Goal: Obtain resource: Download file/media

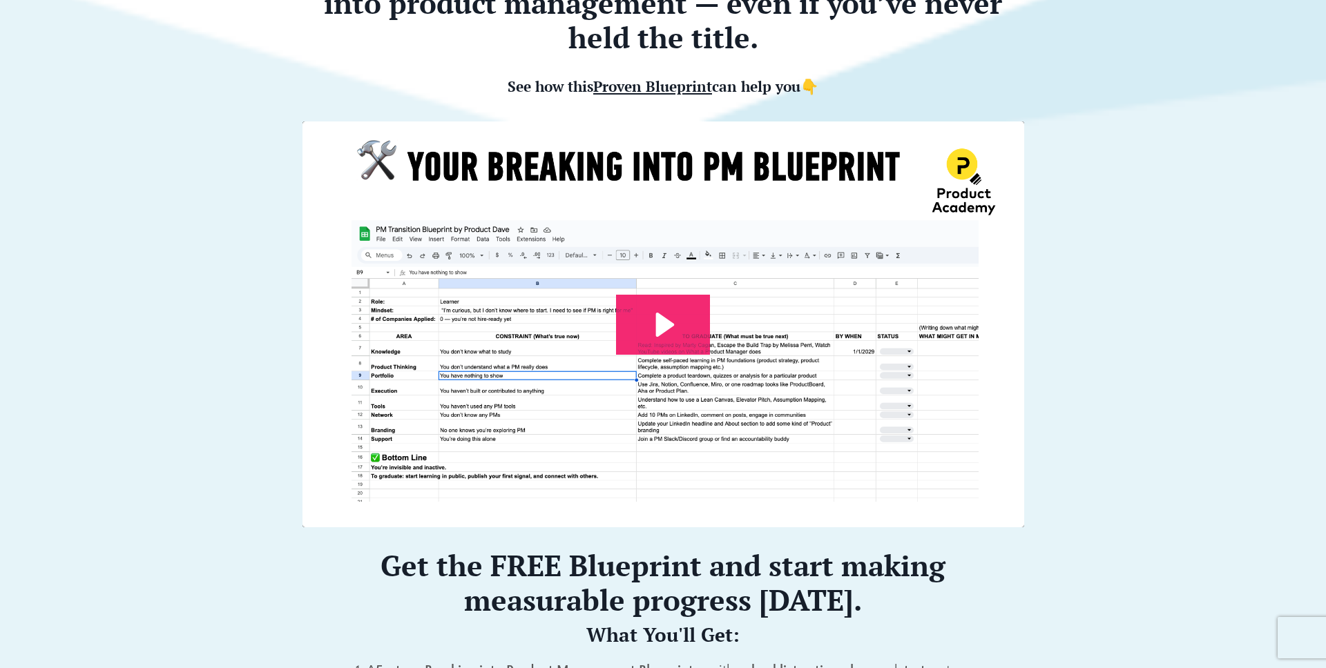
scroll to position [364, 0]
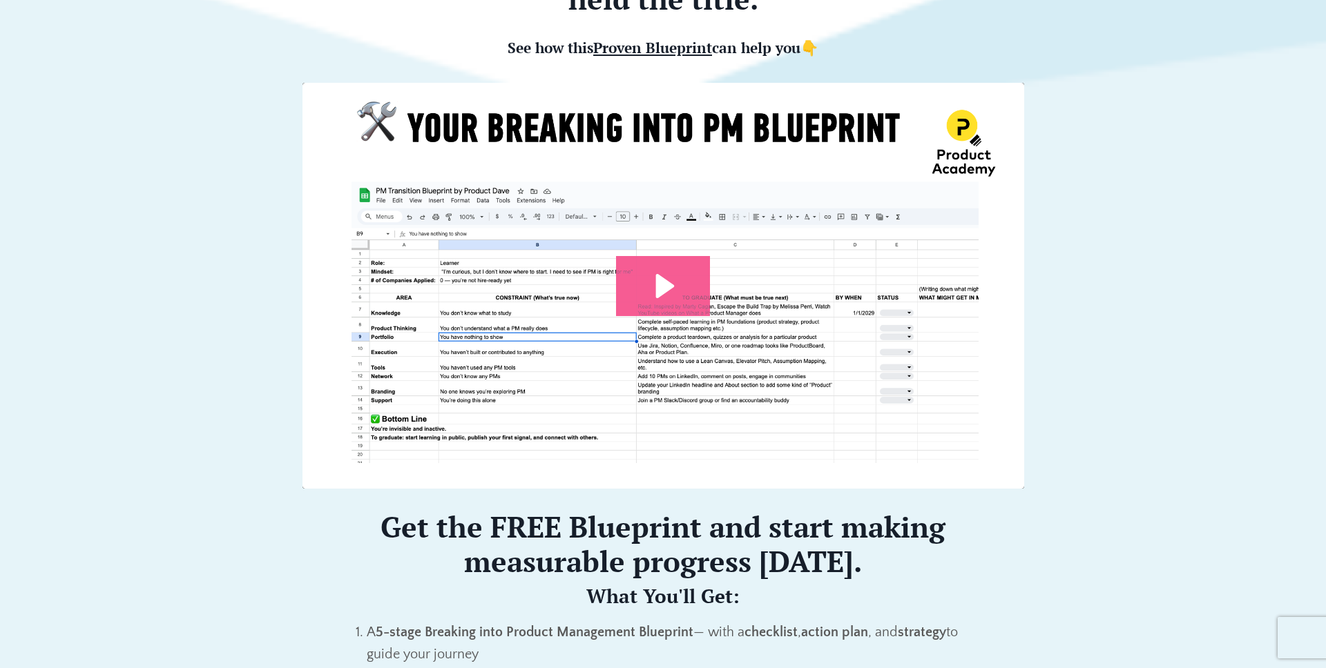
click at [667, 283] on icon "Play Video: file-uploads/sites/127338/video/7e45aa-001e-eb01-81e-76e7130611_Pro…" at bounding box center [665, 285] width 19 height 24
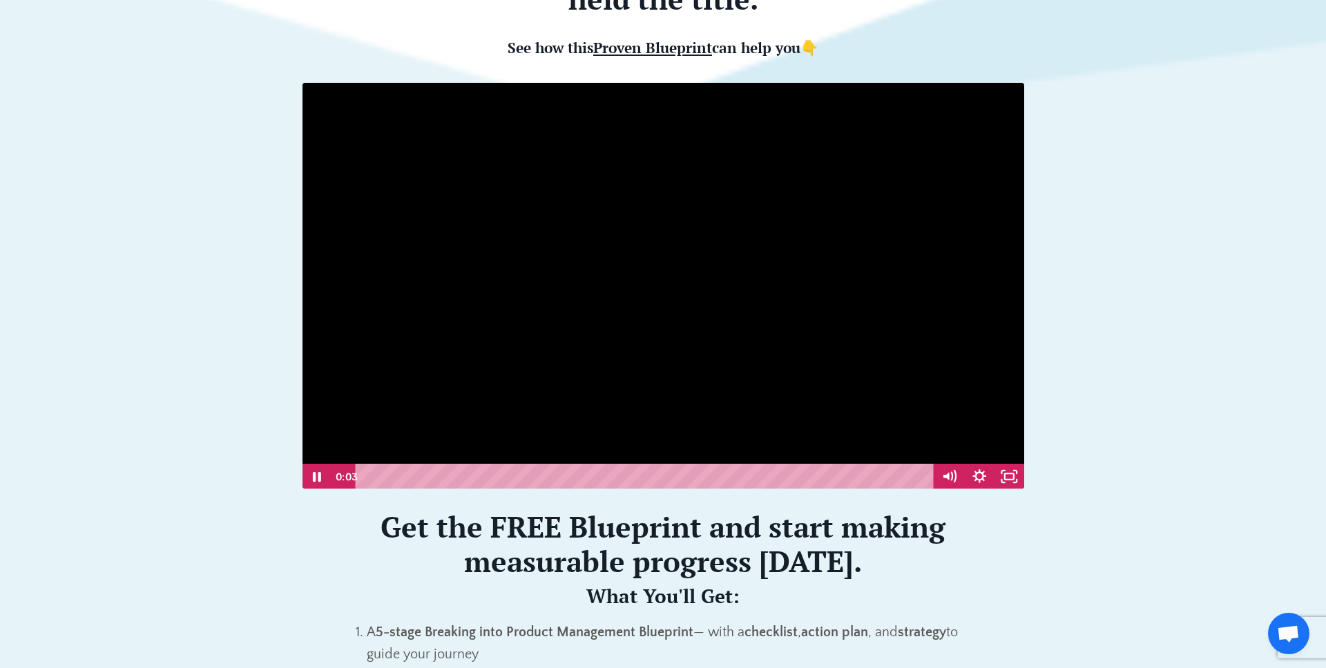
scroll to position [1, 0]
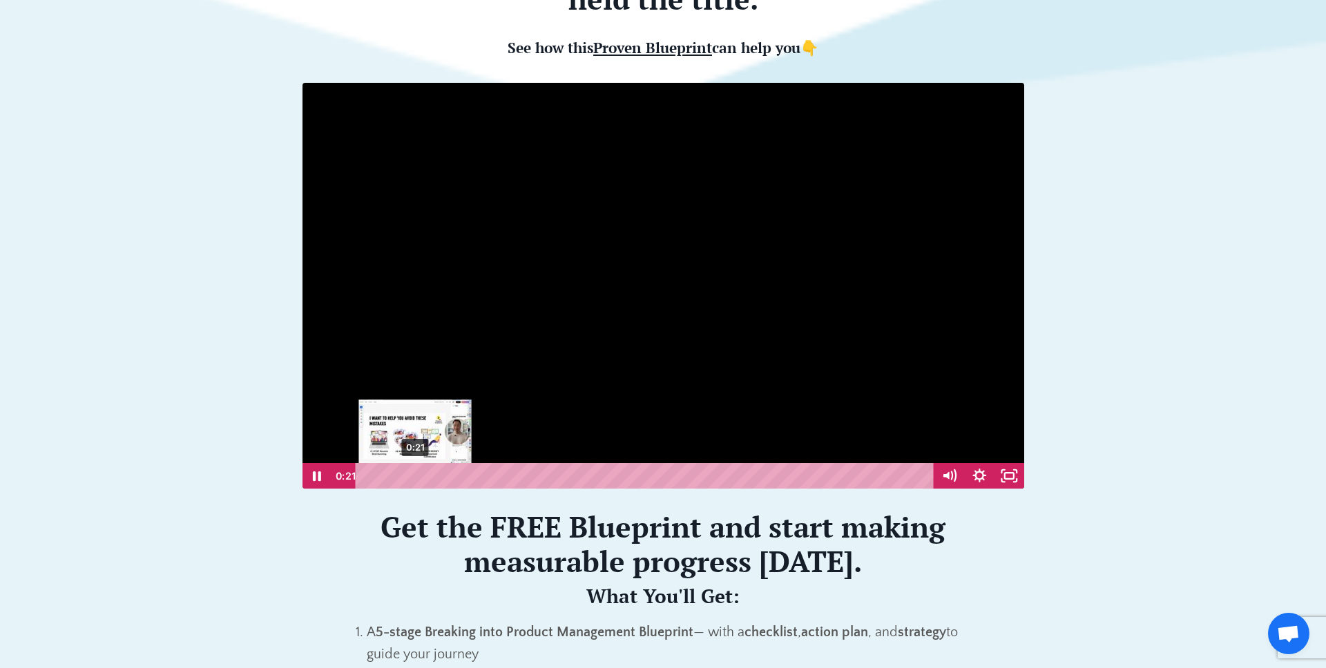
click at [421, 473] on div "0:21" at bounding box center [647, 476] width 560 height 26
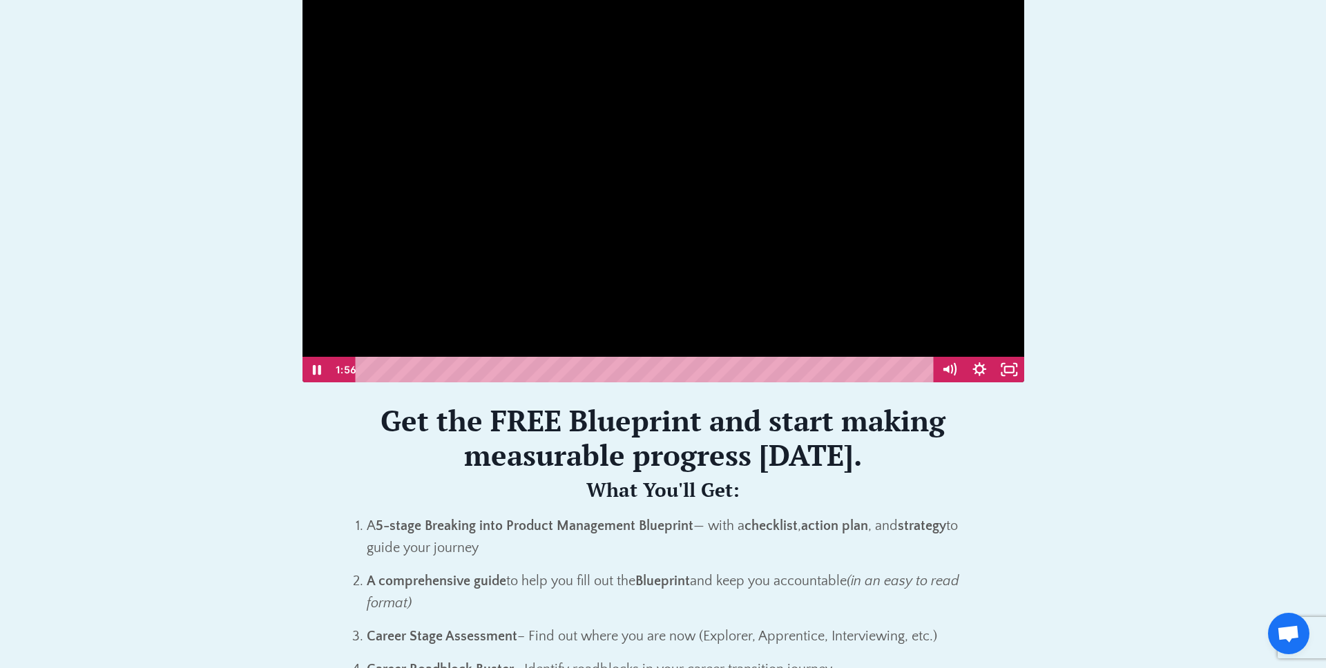
scroll to position [473, 0]
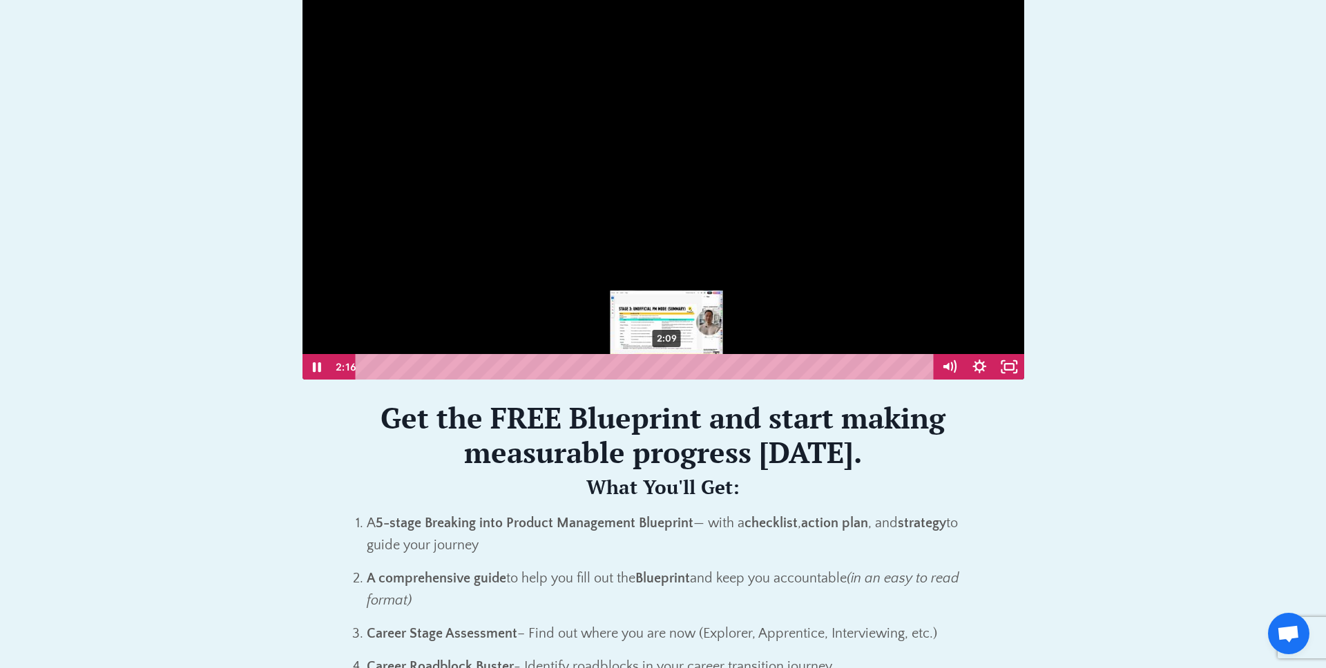
click at [668, 366] on div "2:09" at bounding box center [647, 367] width 560 height 26
click at [667, 367] on div "2:09" at bounding box center [647, 367] width 560 height 26
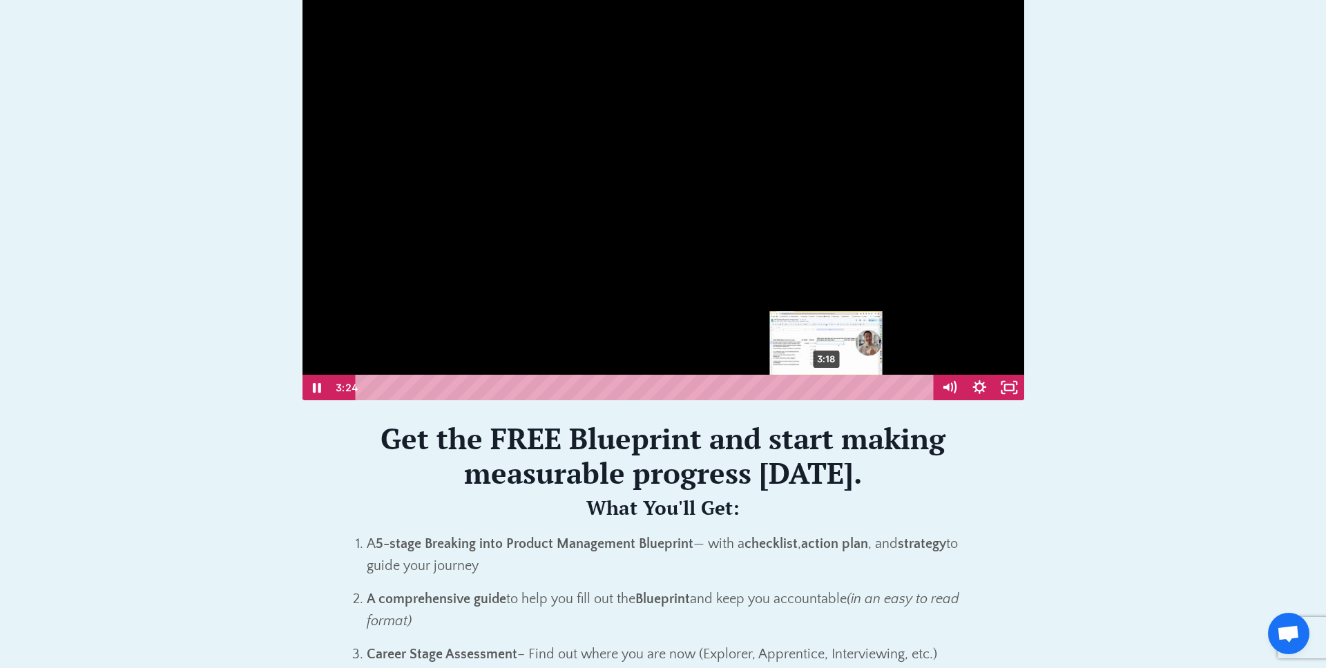
scroll to position [454, 0]
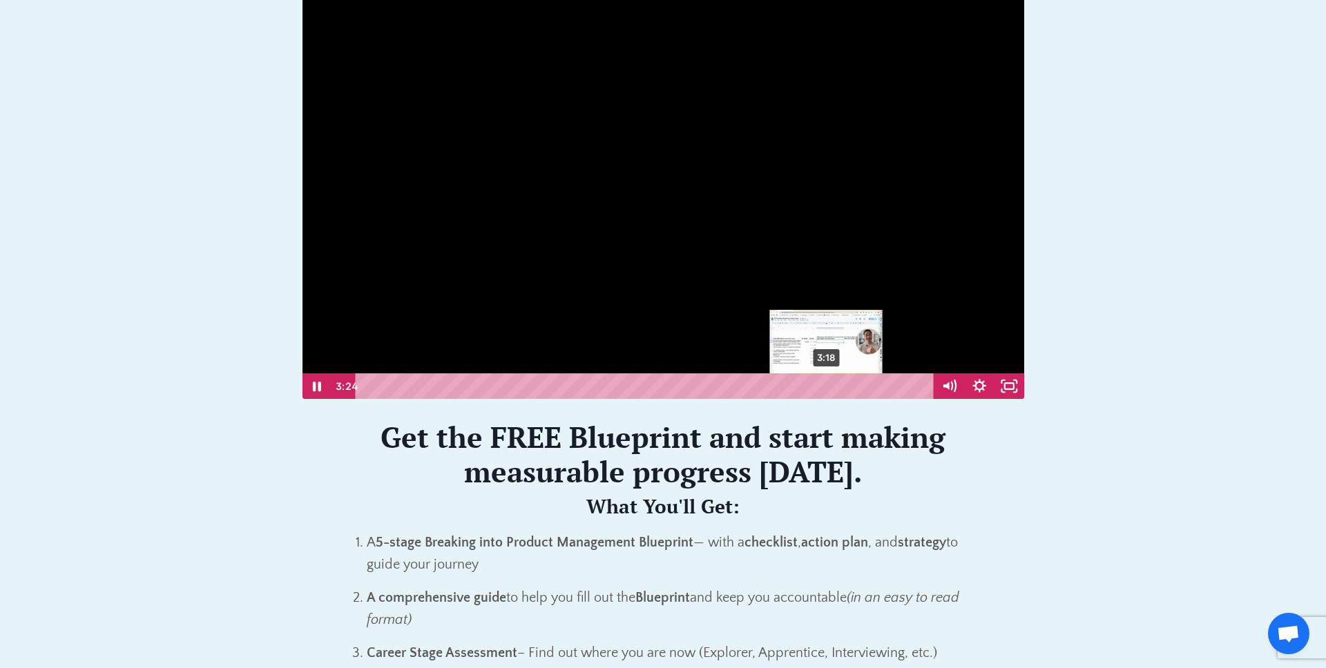
click at [827, 386] on div "3:18" at bounding box center [647, 387] width 560 height 26
click at [814, 386] on div "3:12" at bounding box center [647, 387] width 560 height 26
click at [790, 387] on div "3:02" at bounding box center [647, 387] width 560 height 26
click at [799, 385] on div "3:06" at bounding box center [647, 387] width 560 height 26
click at [789, 384] on div "3:01" at bounding box center [647, 387] width 560 height 26
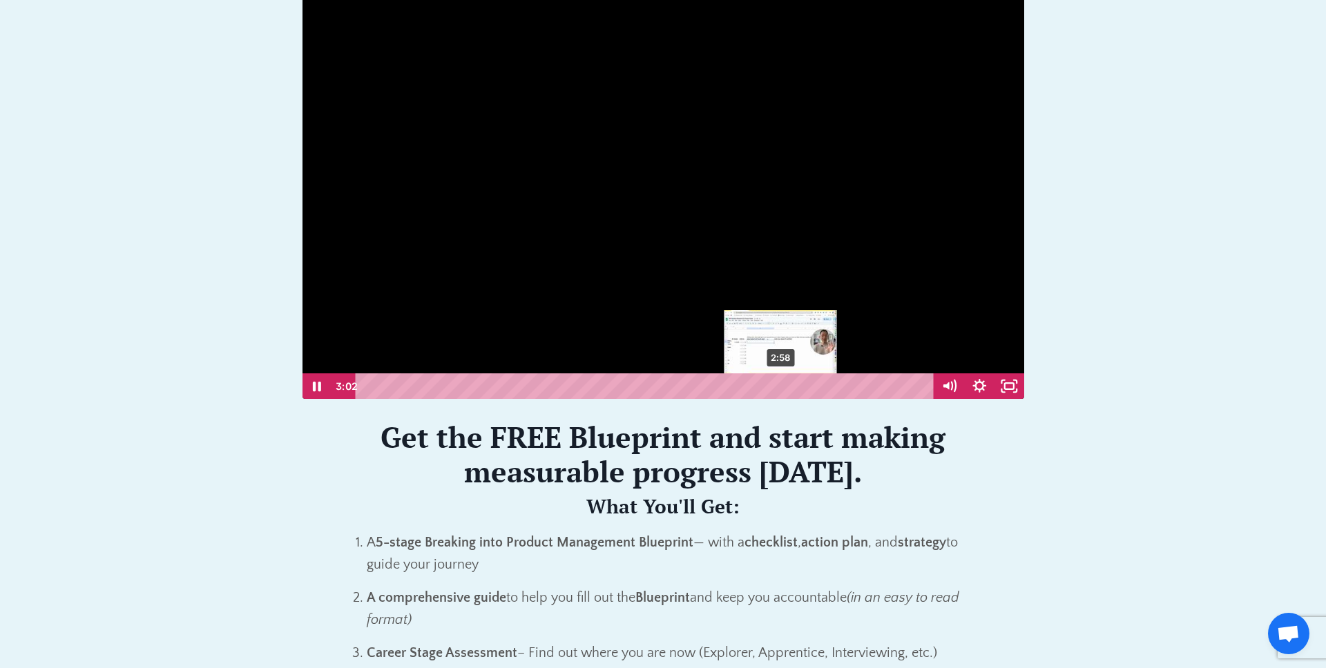
click at [778, 384] on div "2:58" at bounding box center [647, 387] width 560 height 26
click at [770, 385] on div "2:53" at bounding box center [647, 387] width 560 height 26
click at [762, 385] on div "2:50" at bounding box center [647, 387] width 560 height 26
click at [752, 385] on div "2:46" at bounding box center [647, 387] width 560 height 26
click at [734, 385] on div "2:38" at bounding box center [647, 387] width 560 height 26
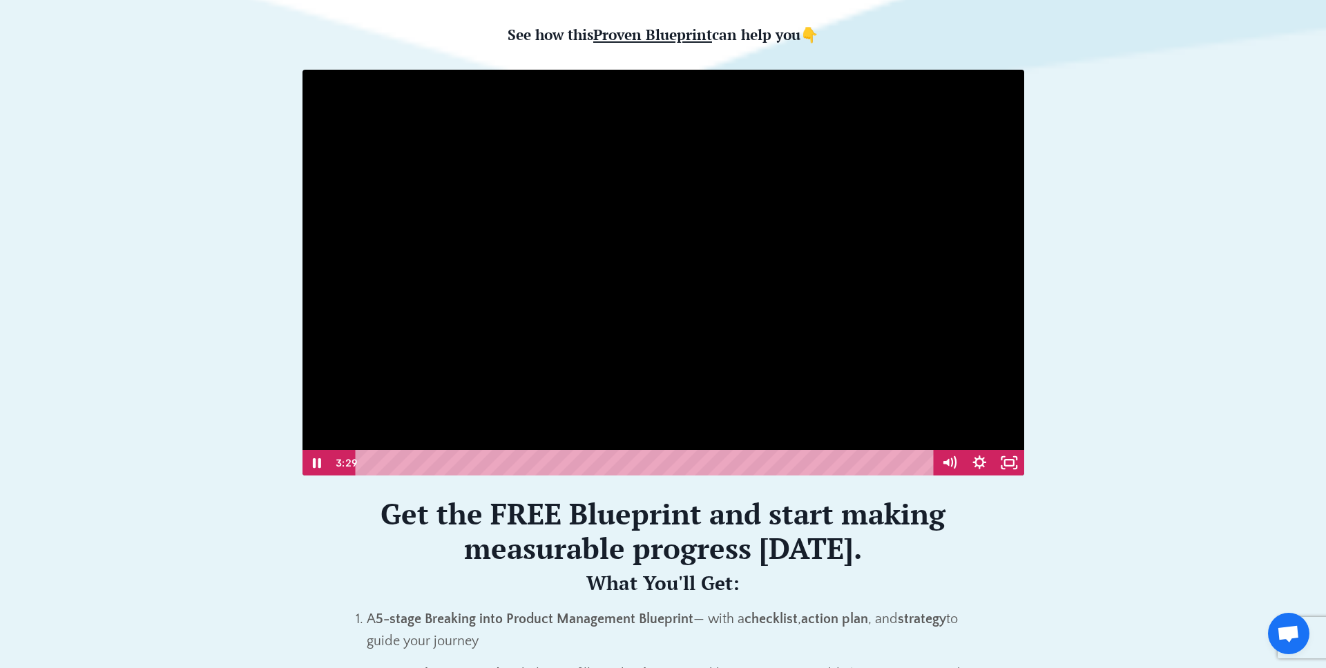
scroll to position [374, 0]
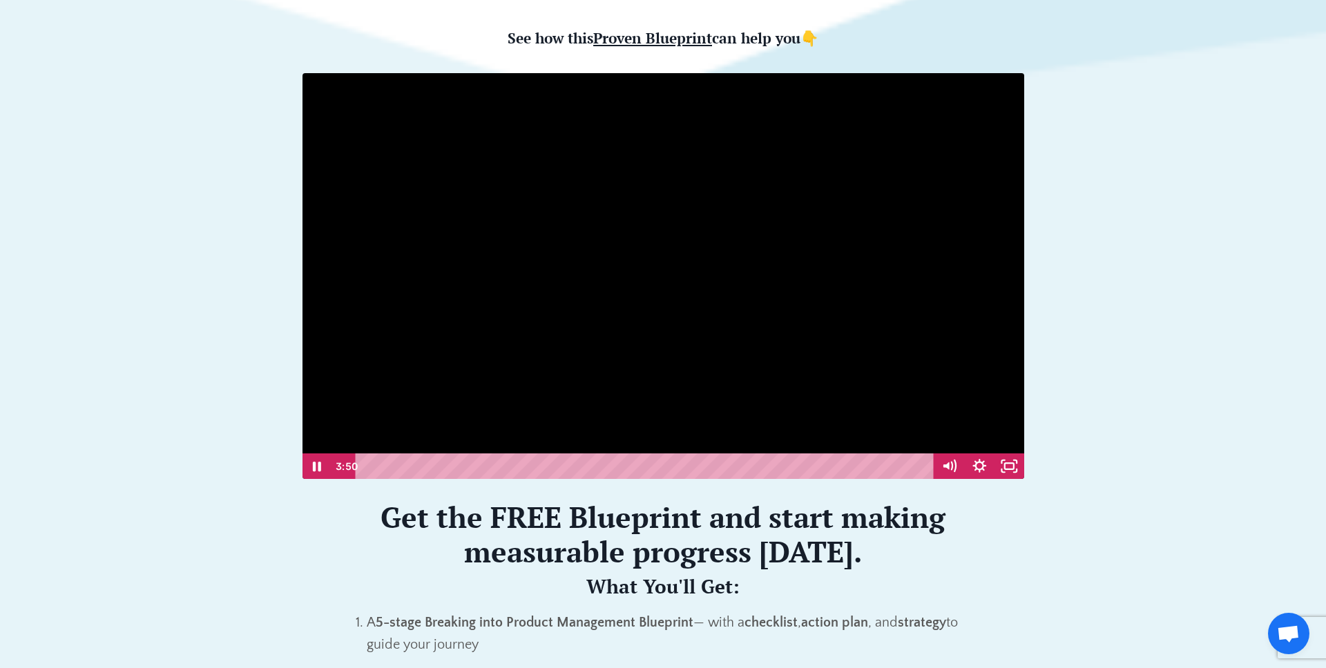
drag, startPoint x: 804, startPoint y: 427, endPoint x: 782, endPoint y: 428, distance: 22.1
click at [782, 428] on div at bounding box center [663, 275] width 723 height 407
click at [732, 465] on div "2:37" at bounding box center [647, 467] width 560 height 26
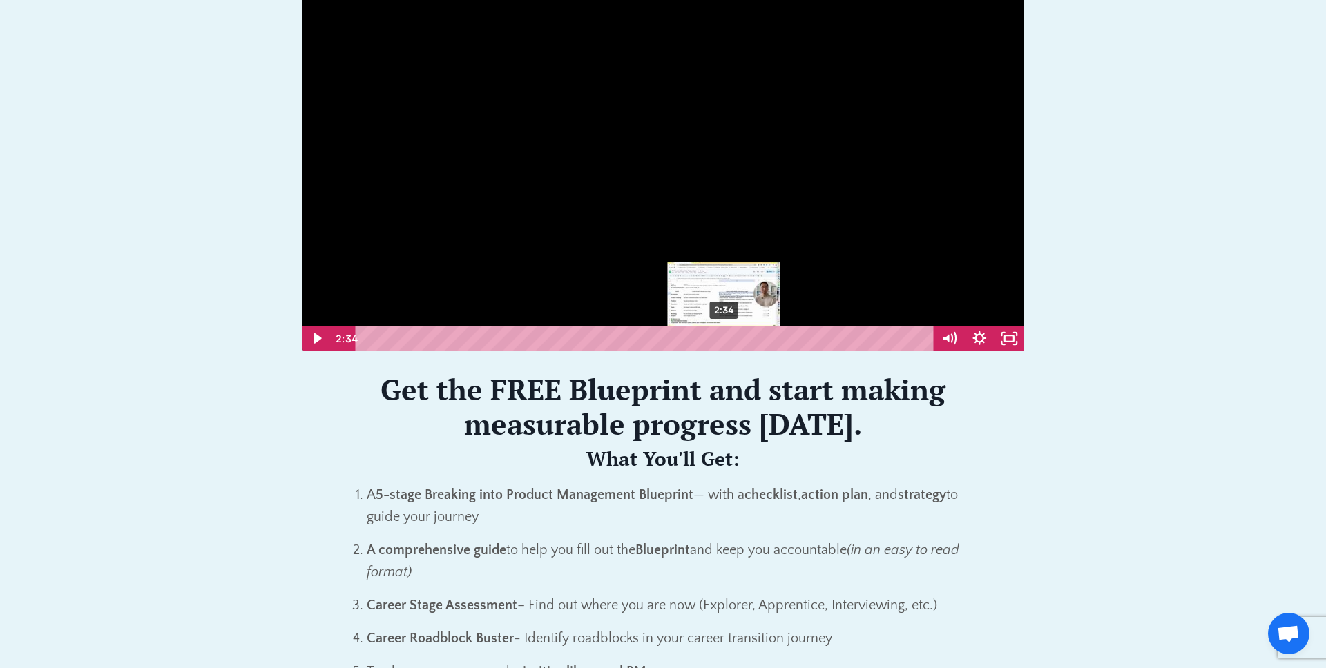
scroll to position [505, 0]
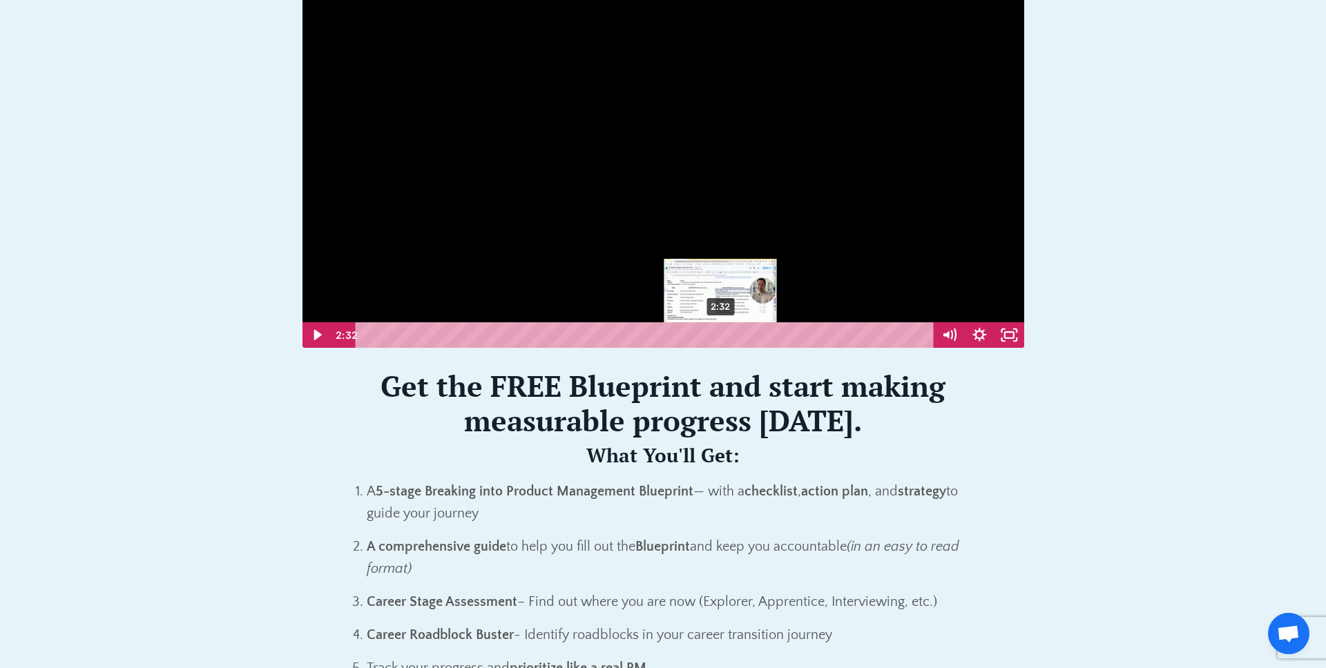
click at [721, 338] on div "2:32" at bounding box center [647, 335] width 560 height 26
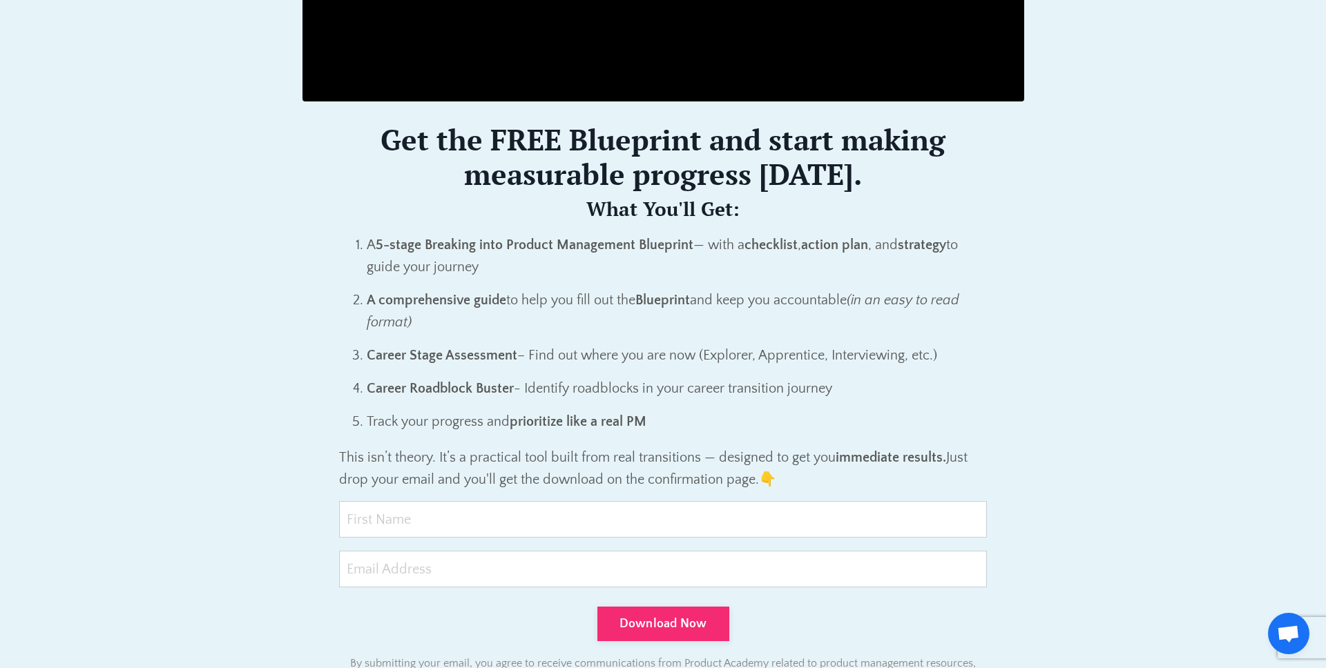
scroll to position [851, 0]
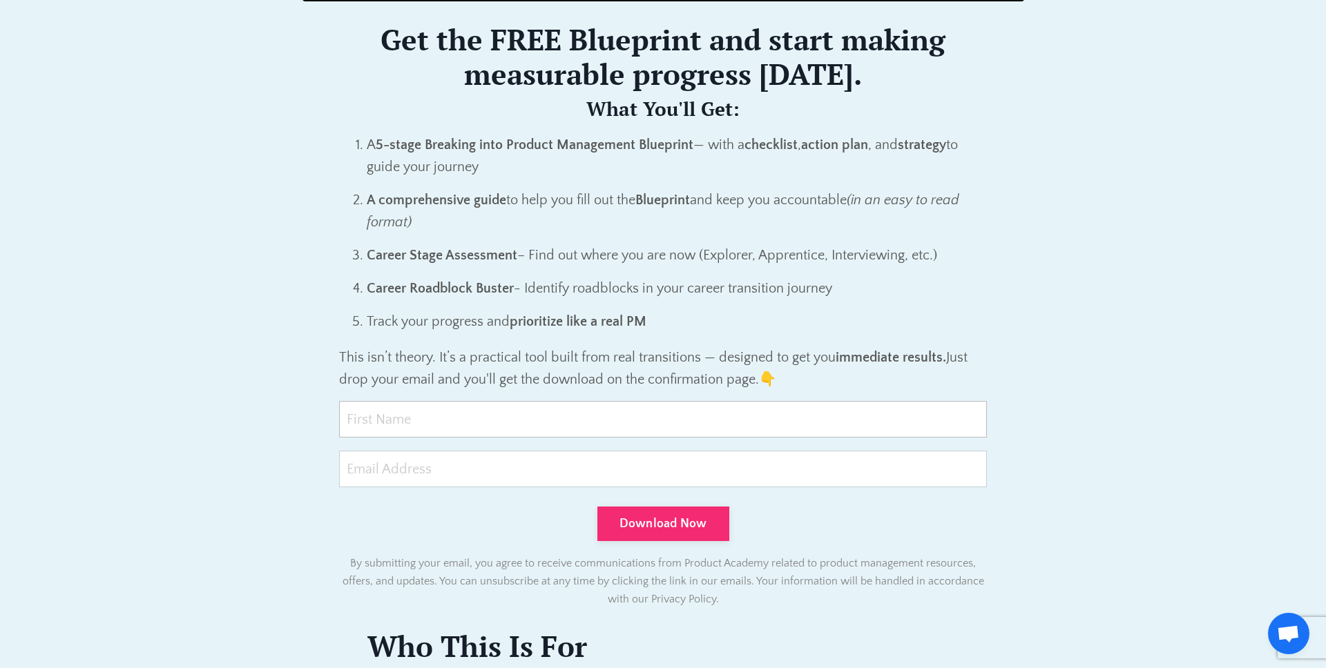
click at [774, 409] on input "text" at bounding box center [663, 419] width 648 height 37
type input "Tiffany"
type input "t.ffany.chew@gmail.com"
drag, startPoint x: 416, startPoint y: 469, endPoint x: 332, endPoint y: 463, distance: 83.7
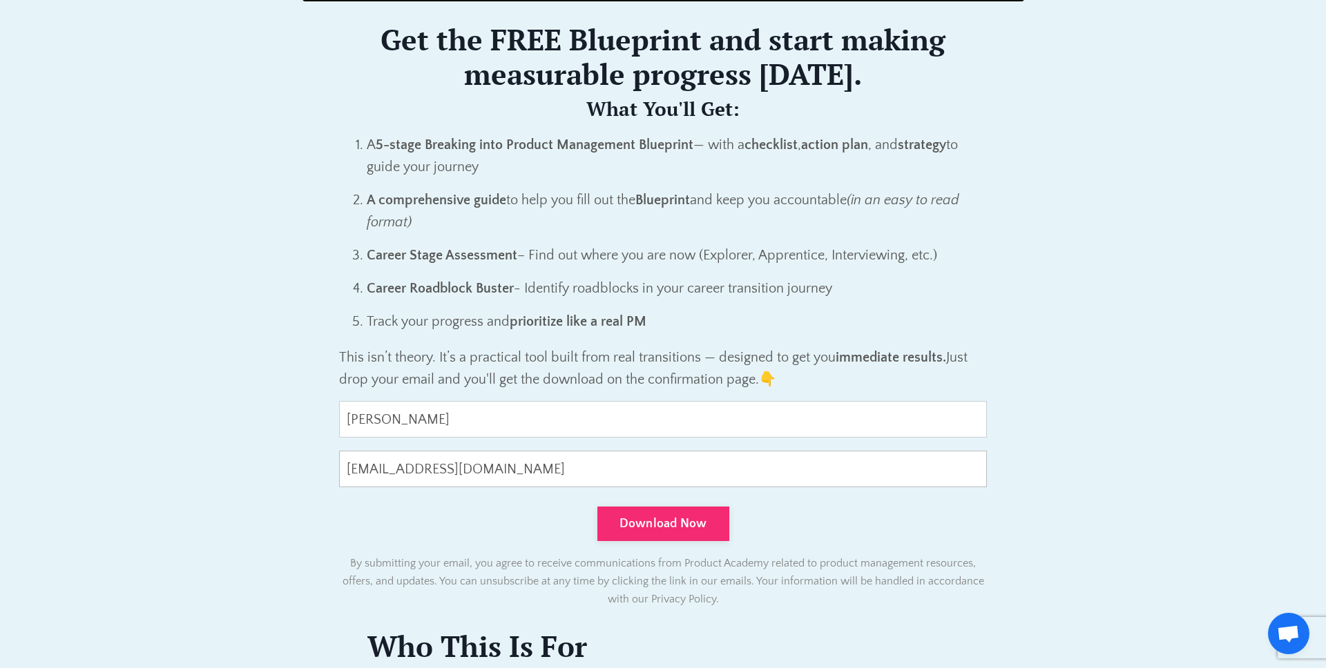
click at [332, 463] on div "Get the FREE Blueprint and start making measurable progress today. What You'll …" at bounding box center [663, 315] width 668 height 607
type input "designmatters.tiff@gmail.com"
click at [706, 533] on button "Download Now" at bounding box center [663, 524] width 132 height 35
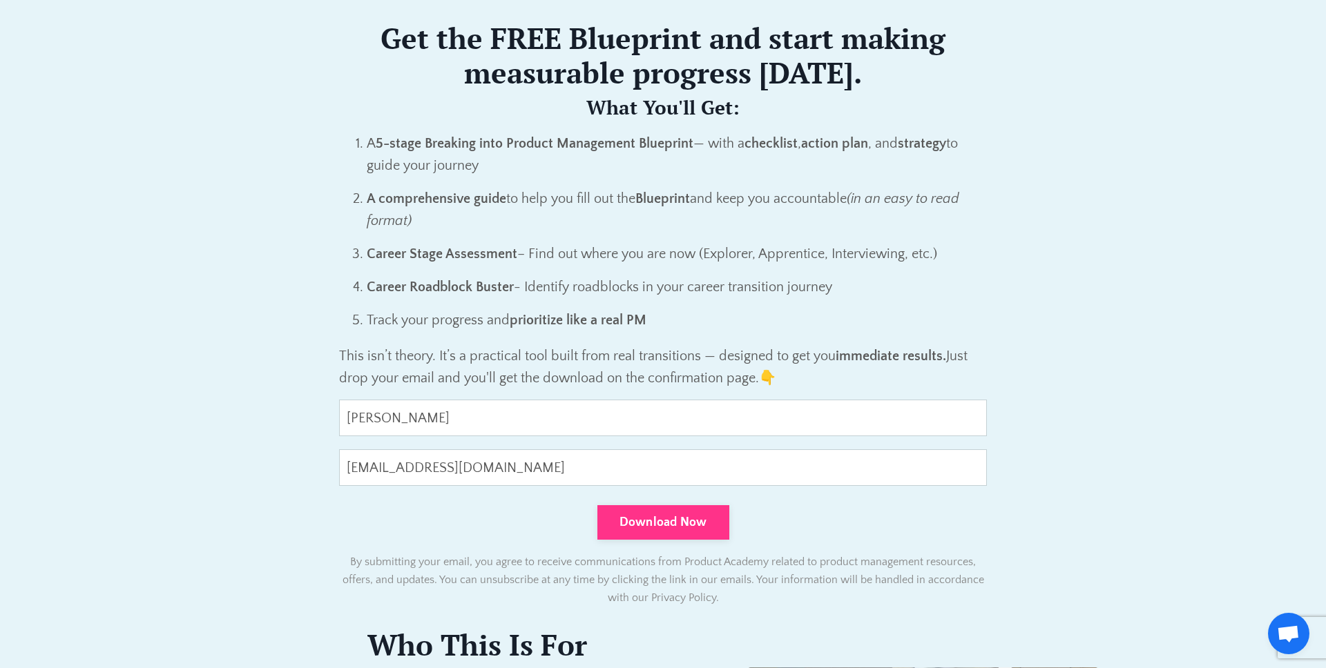
type input "0cAFcWeA6DSgNtlnuJgop1xNtceM5sCP2LI-CRap1tPN5kaeGPSkRgyb_flJB_gz_yqmayxyAqG-RBH…"
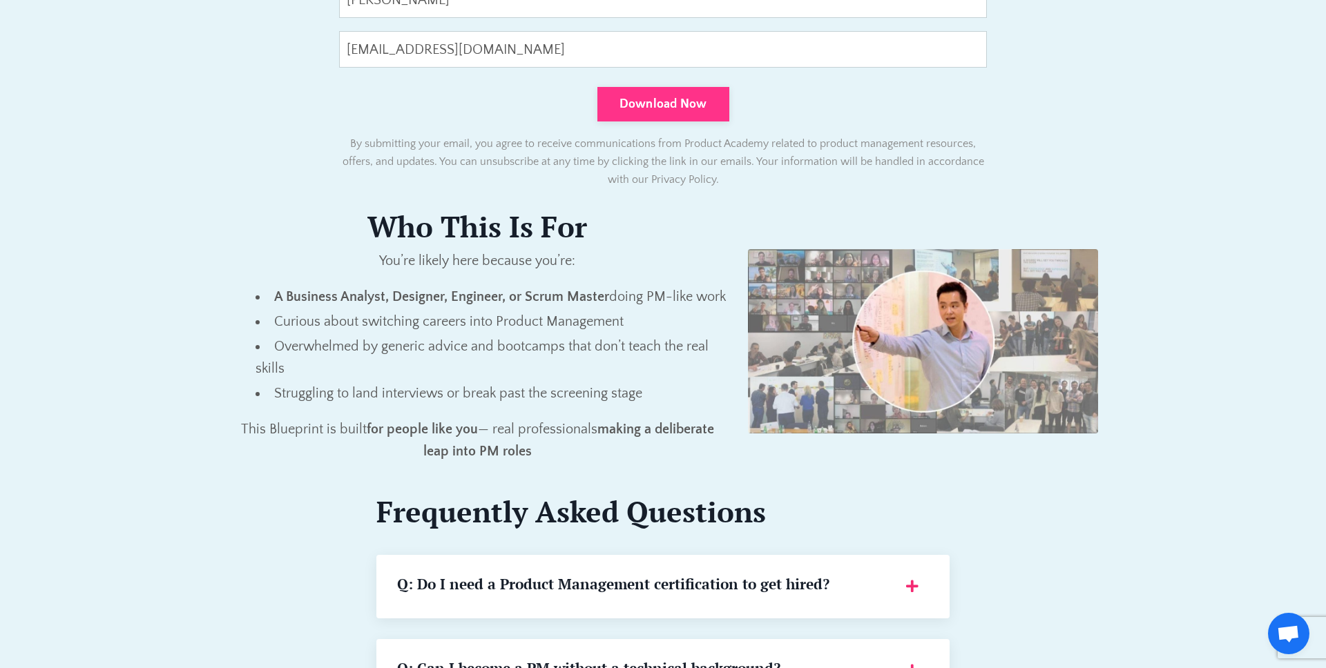
scroll to position [1335, 0]
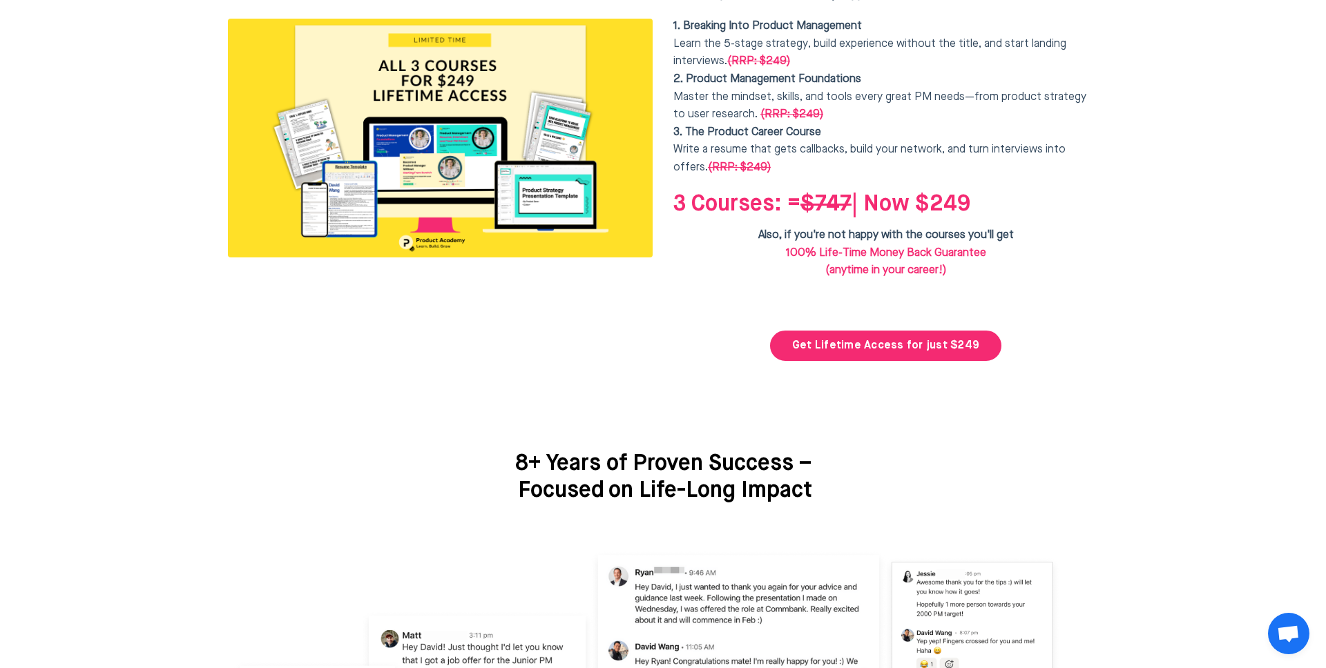
scroll to position [3522, 0]
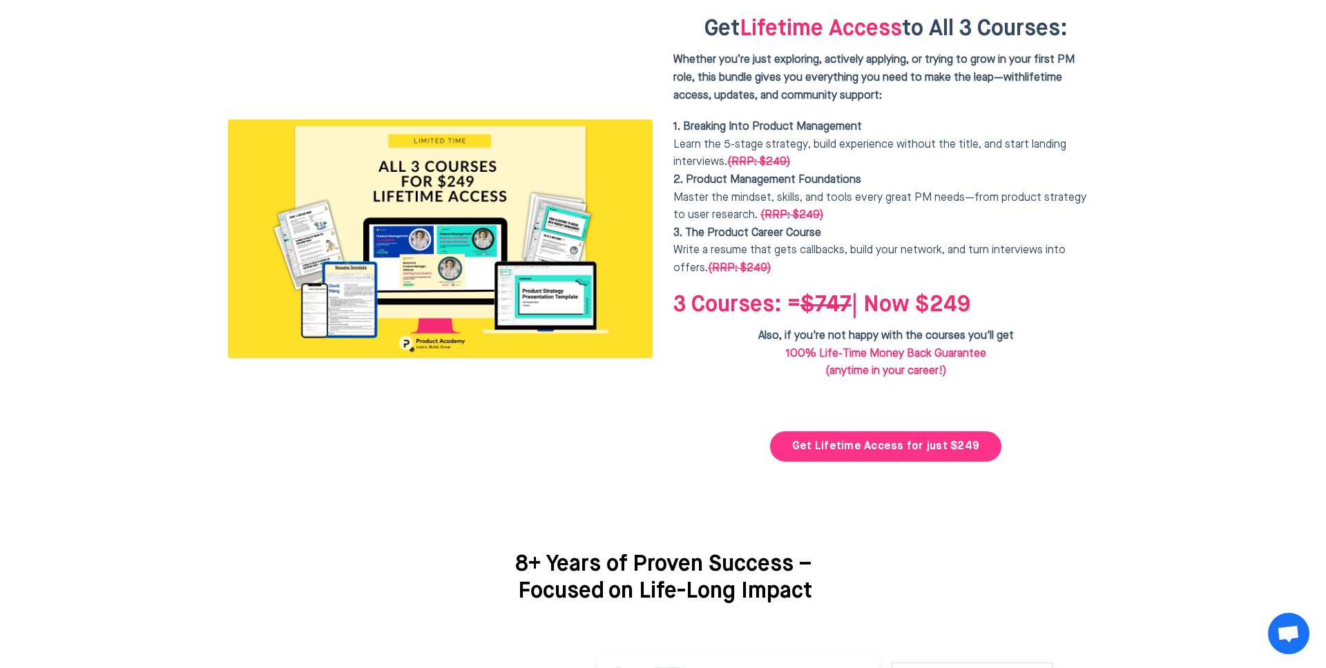
click at [932, 432] on link "Get Lifetime Access for just $249" at bounding box center [885, 447] width 231 height 30
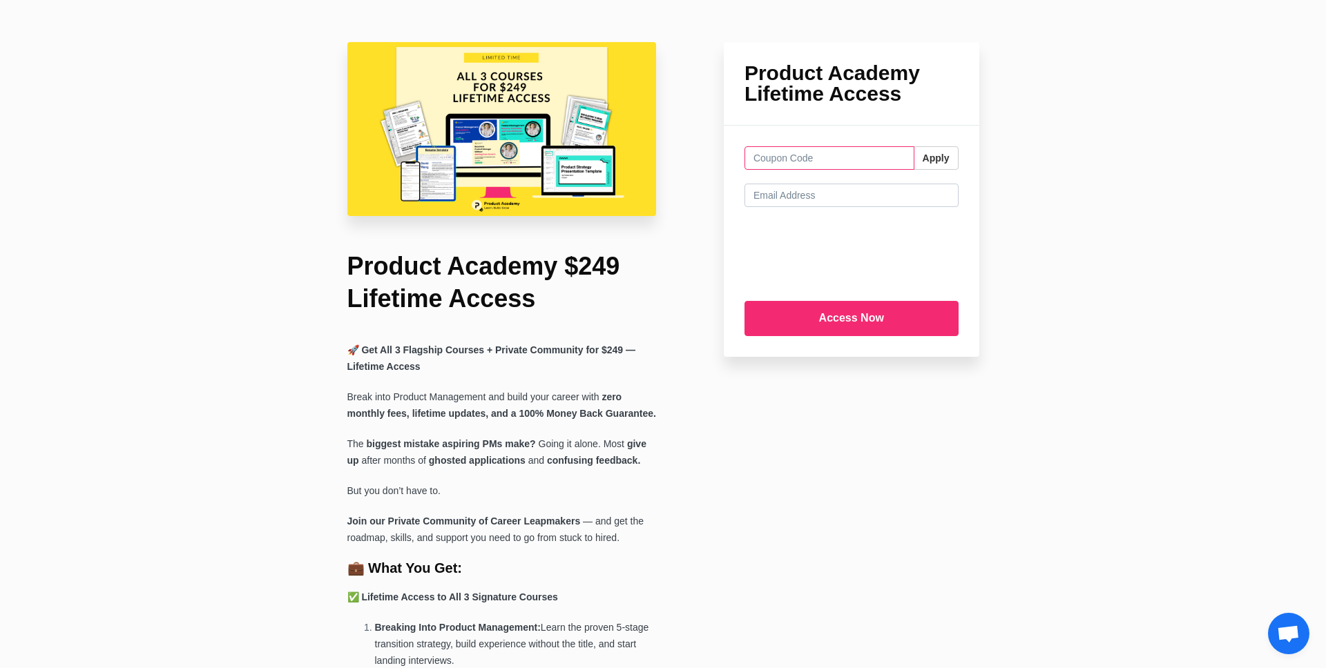
click at [869, 149] on input "text" at bounding box center [829, 157] width 170 height 23
paste input "lunch15"
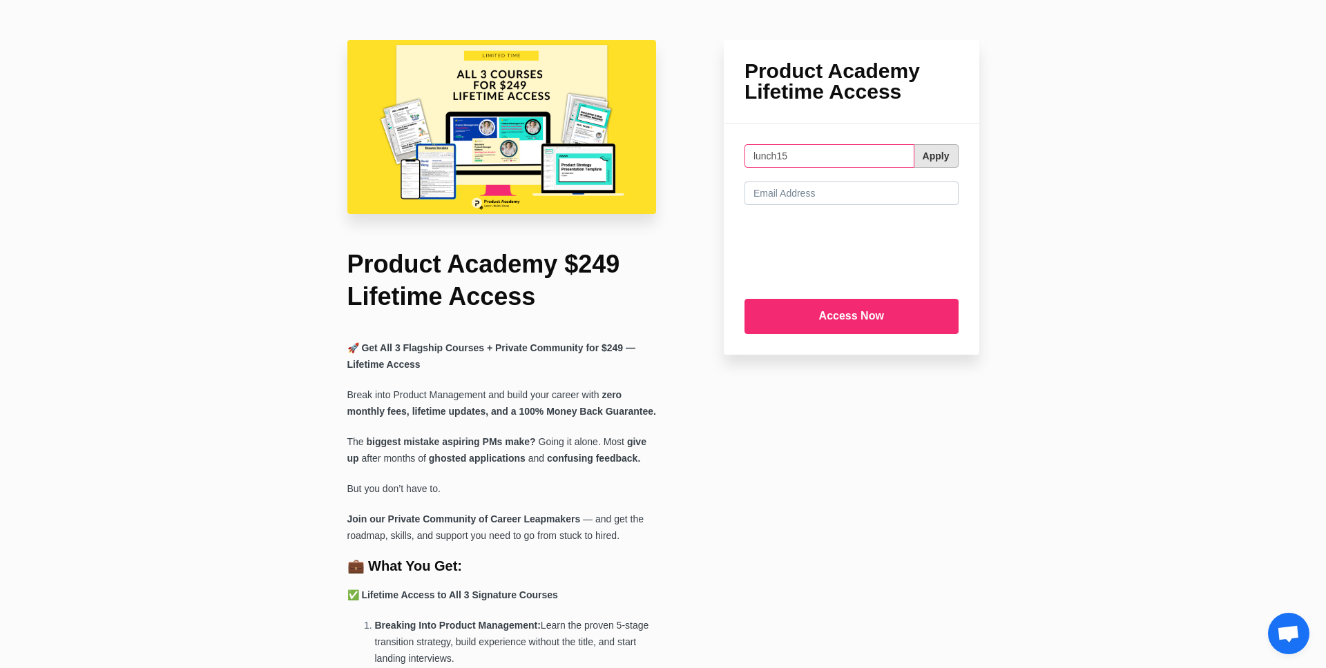
type input "lunch15"
click at [947, 156] on button "Apply" at bounding box center [936, 156] width 45 height 23
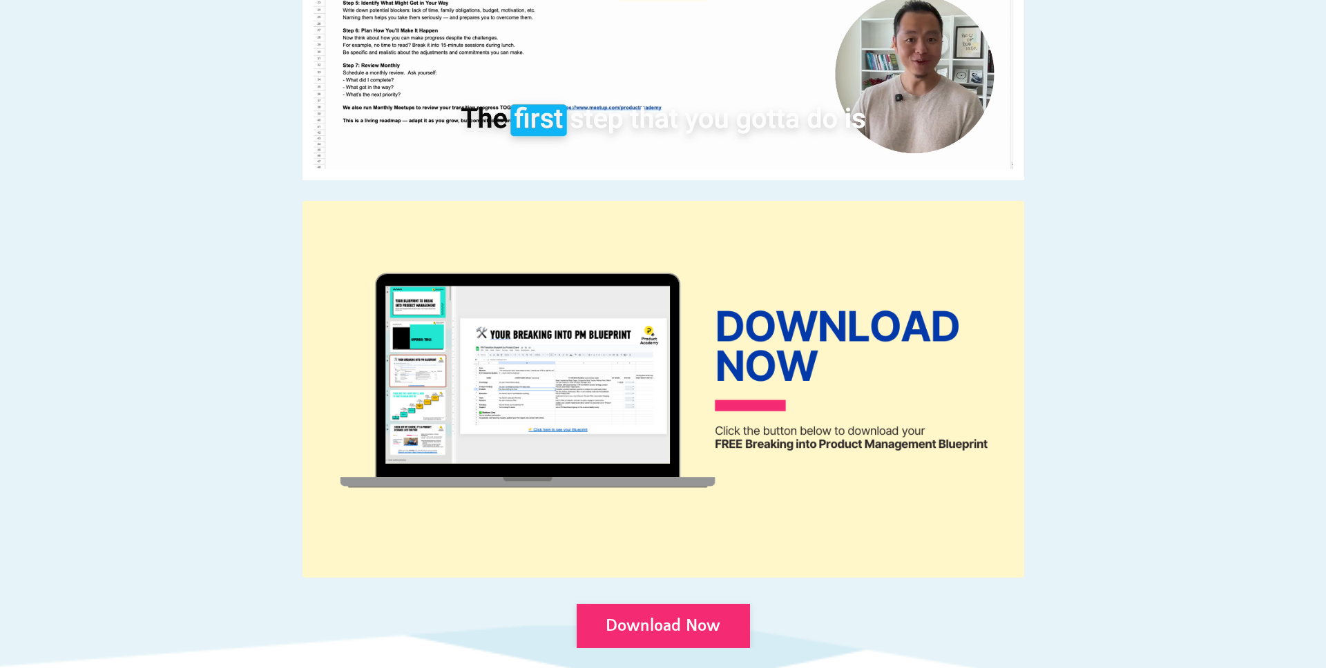
scroll to position [640, 0]
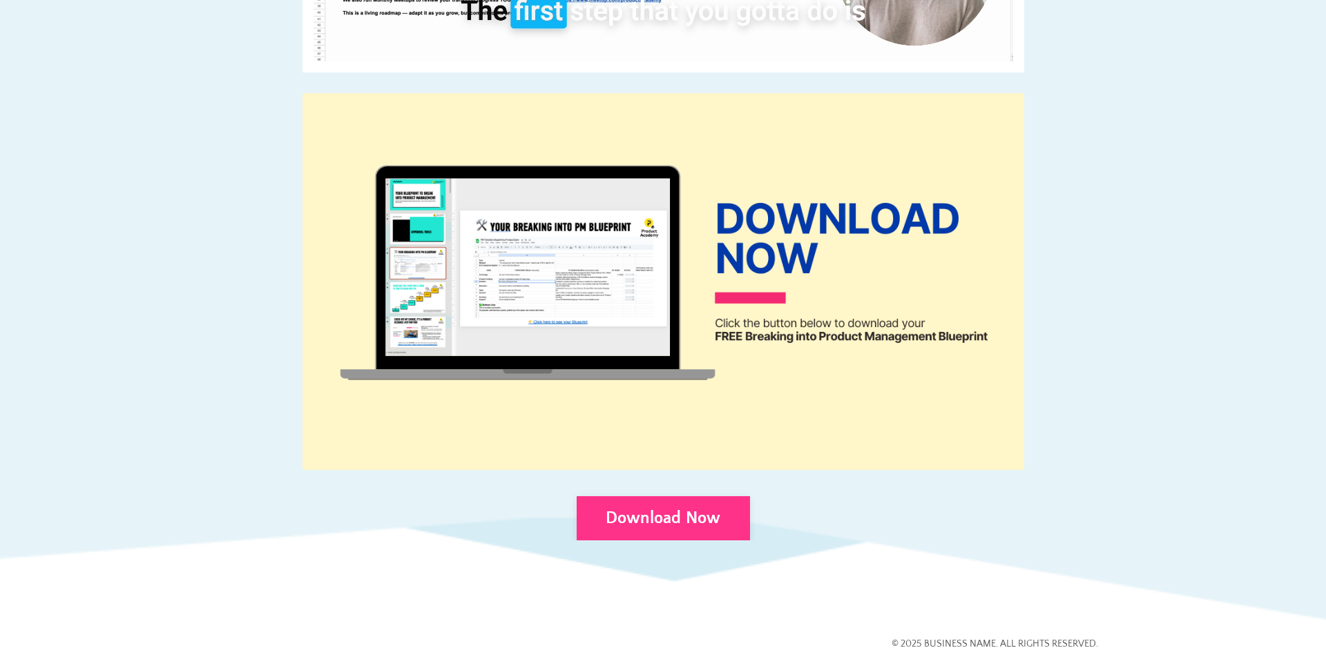
click at [702, 520] on link "Download Now" at bounding box center [663, 518] width 173 height 44
